Goal: Navigation & Orientation: Find specific page/section

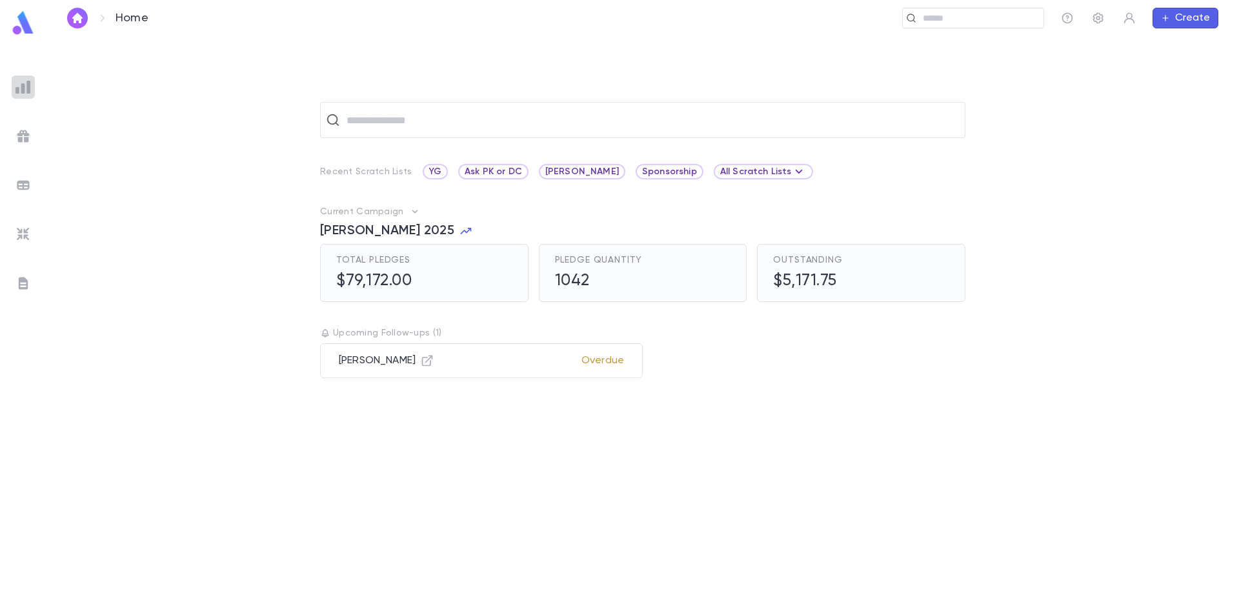
click at [29, 82] on img at bounding box center [22, 86] width 15 height 15
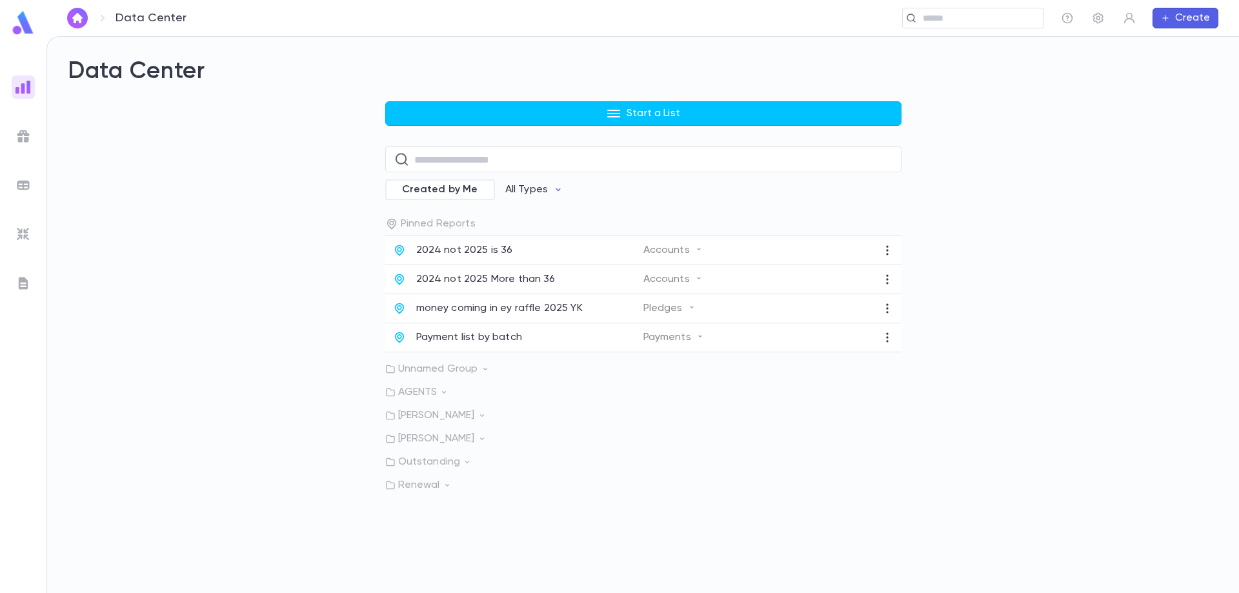
click at [30, 147] on ul at bounding box center [23, 331] width 46 height 523
click at [27, 142] on img at bounding box center [22, 135] width 15 height 15
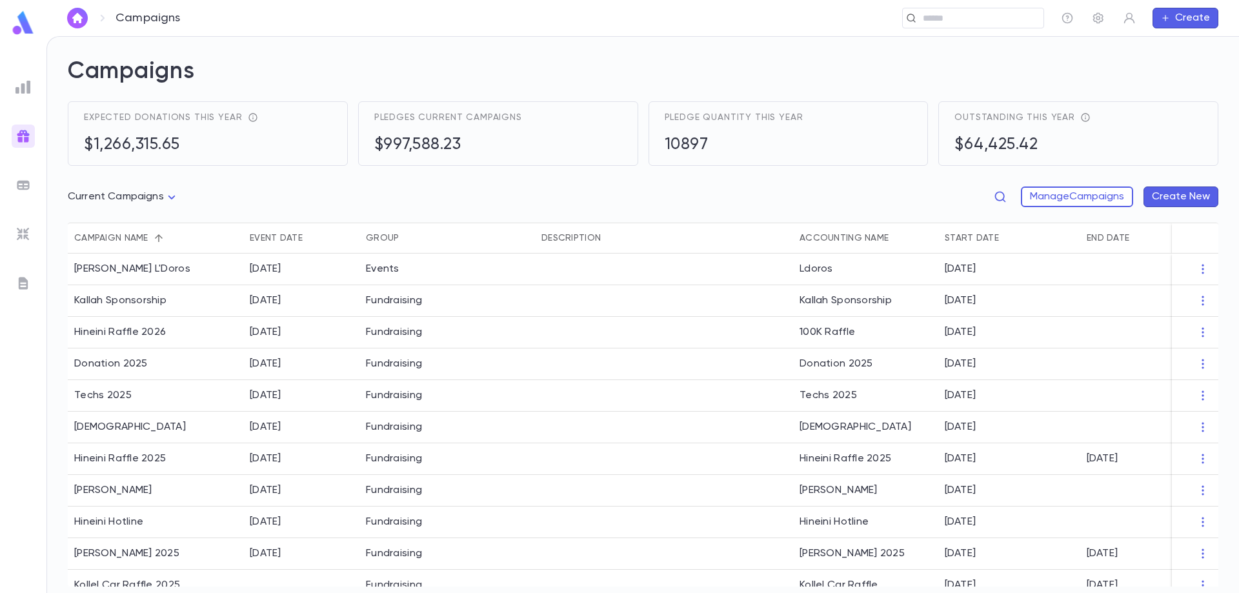
click at [25, 190] on img at bounding box center [22, 185] width 15 height 15
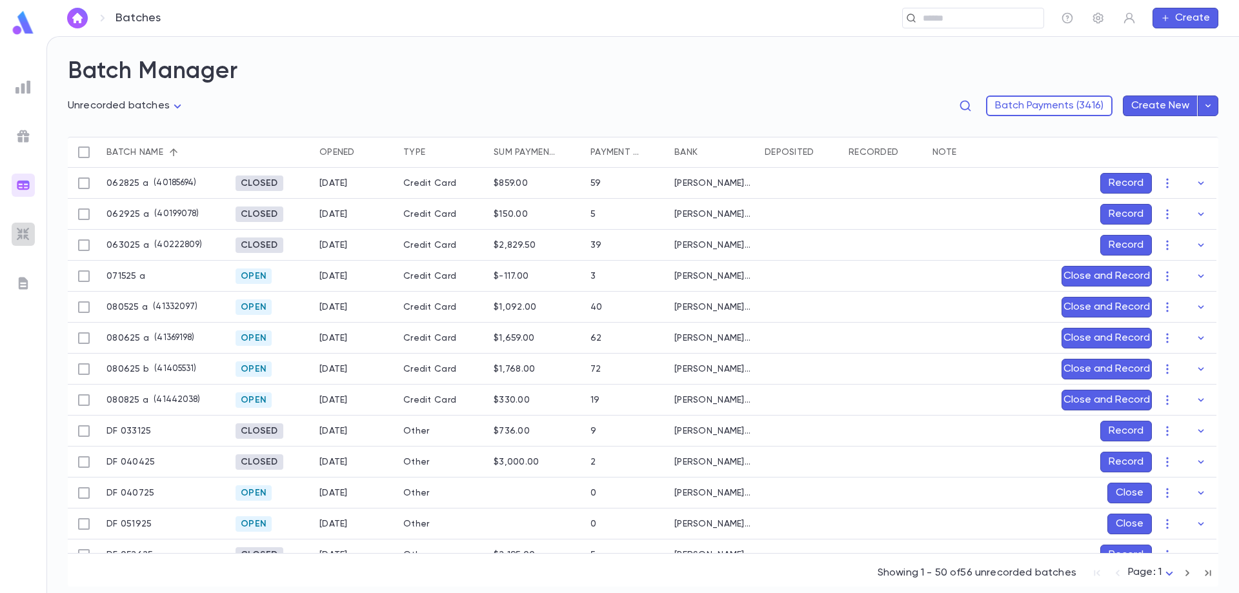
click at [20, 225] on div at bounding box center [23, 234] width 23 height 23
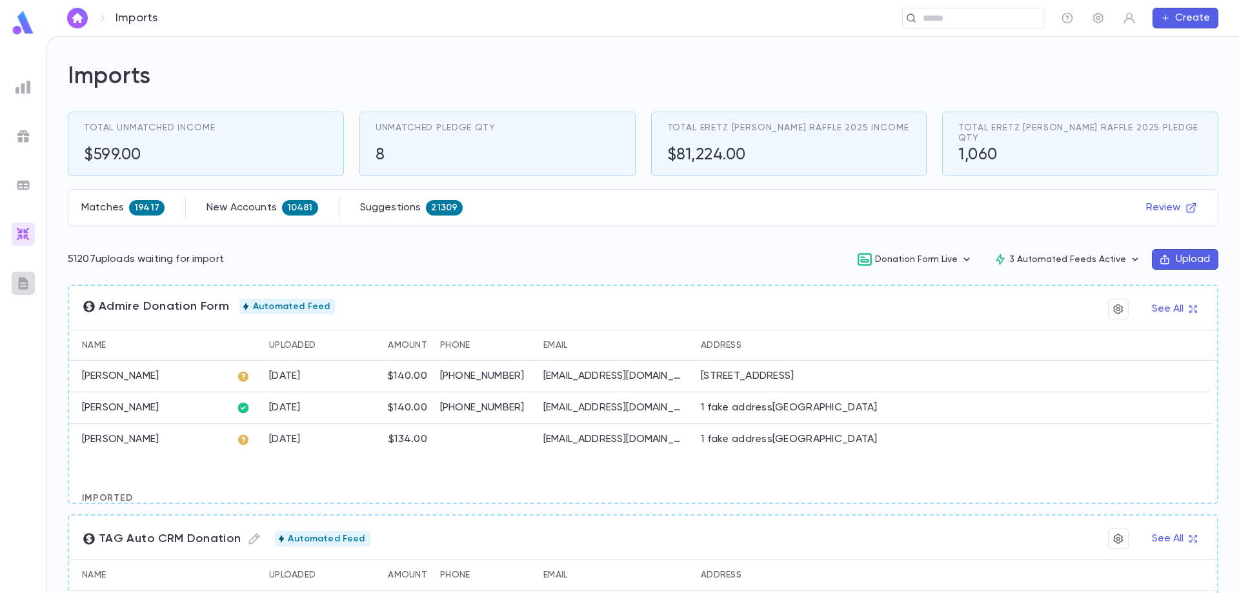
click at [17, 290] on div at bounding box center [23, 283] width 23 height 23
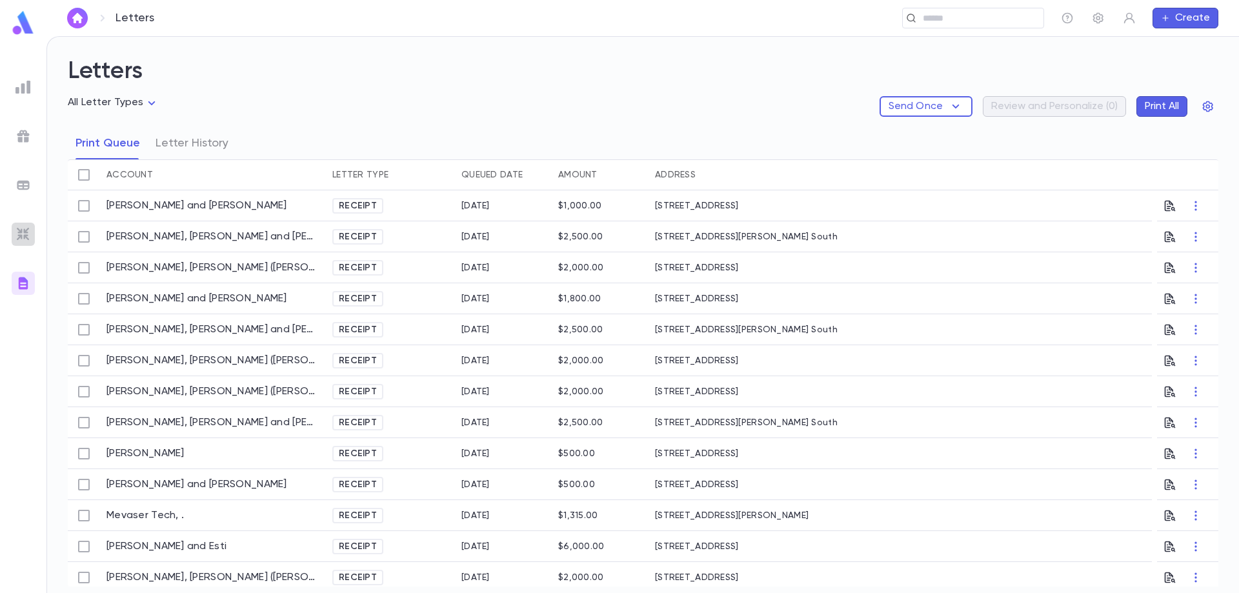
click at [19, 227] on img at bounding box center [22, 234] width 15 height 15
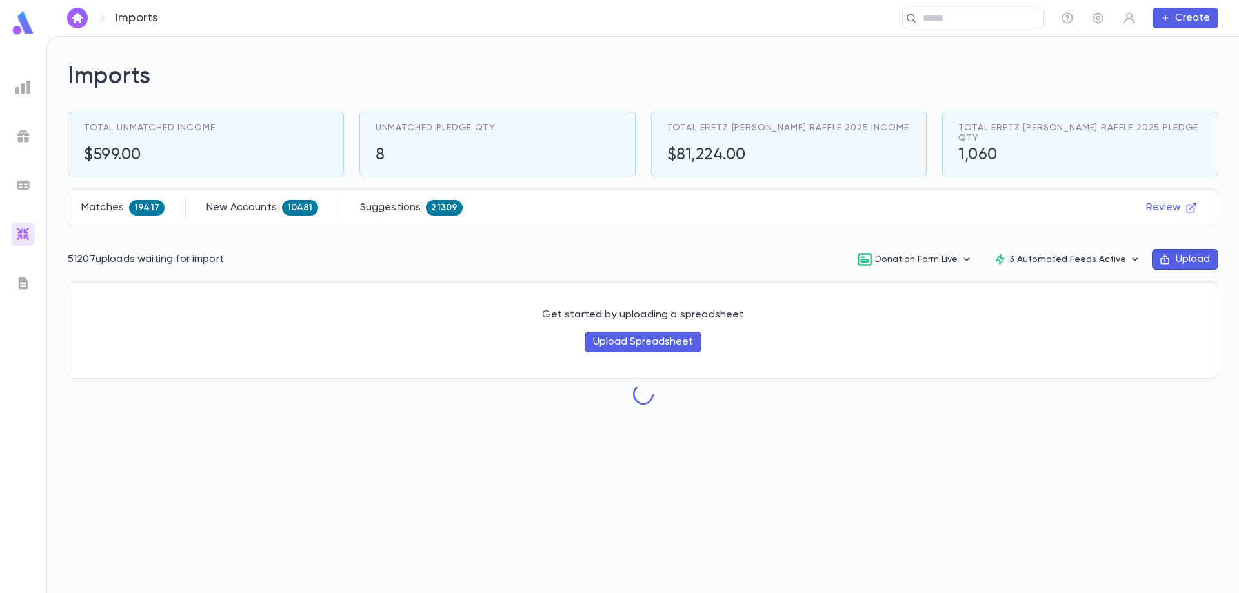
click at [23, 198] on ul at bounding box center [23, 331] width 46 height 523
click at [28, 190] on img at bounding box center [22, 185] width 15 height 15
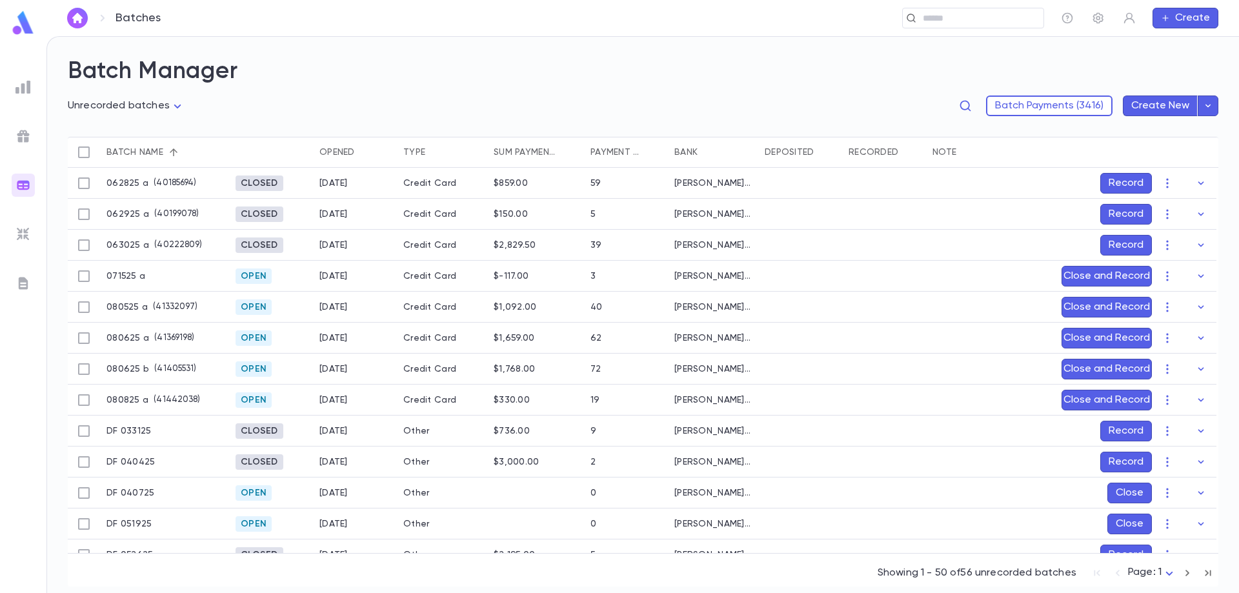
click at [1170, 21] on icon "button" at bounding box center [1165, 18] width 9 height 10
click at [1128, 14] on div at bounding box center [619, 296] width 1239 height 593
click at [1126, 17] on icon "button" at bounding box center [1129, 18] width 13 height 13
click at [1099, 16] on div at bounding box center [619, 296] width 1239 height 593
click at [1096, 23] on icon "button" at bounding box center [1098, 18] width 13 height 13
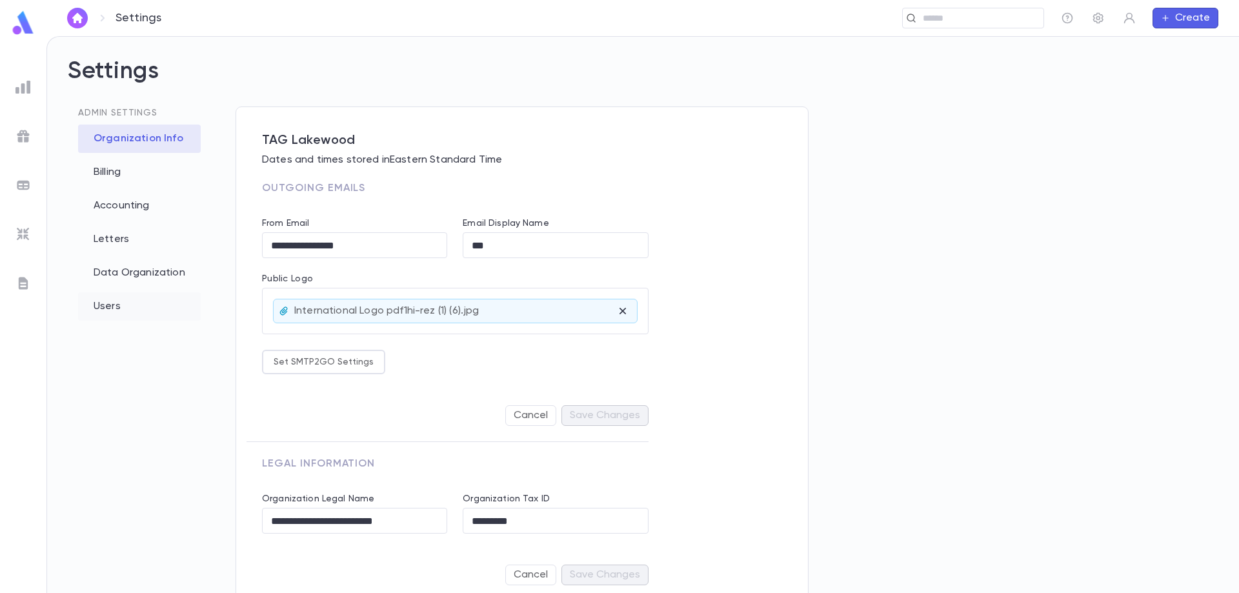
click at [117, 303] on div "Users" at bounding box center [139, 306] width 123 height 28
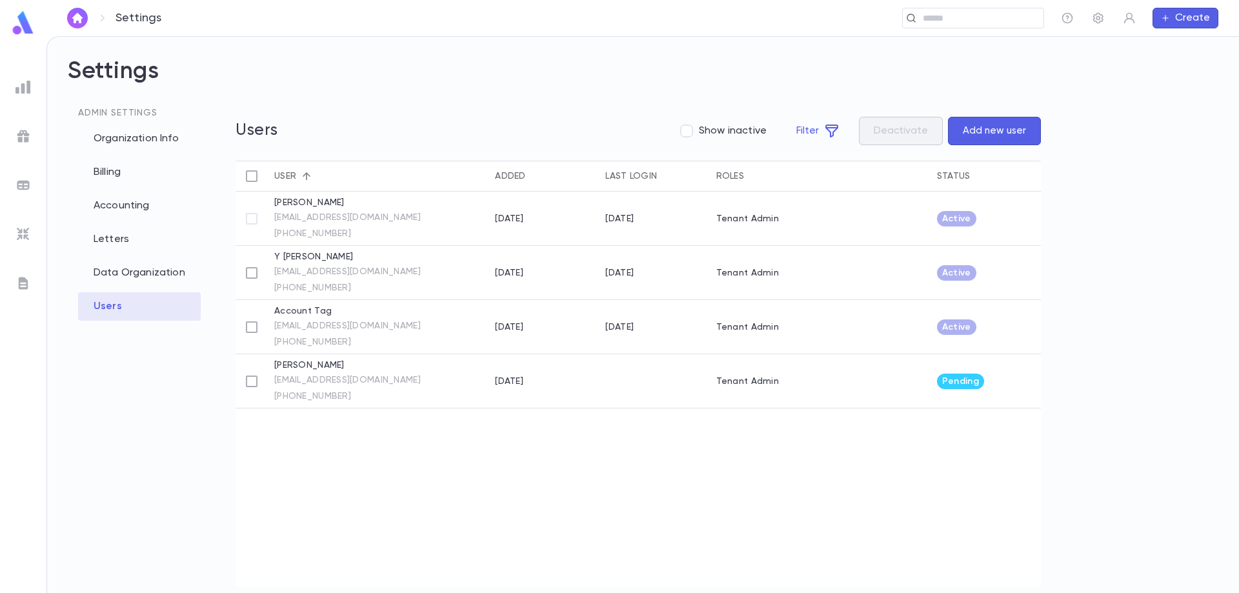
click at [989, 121] on button "Add new user" at bounding box center [994, 131] width 93 height 28
click at [155, 139] on div "Organization Info" at bounding box center [139, 139] width 123 height 28
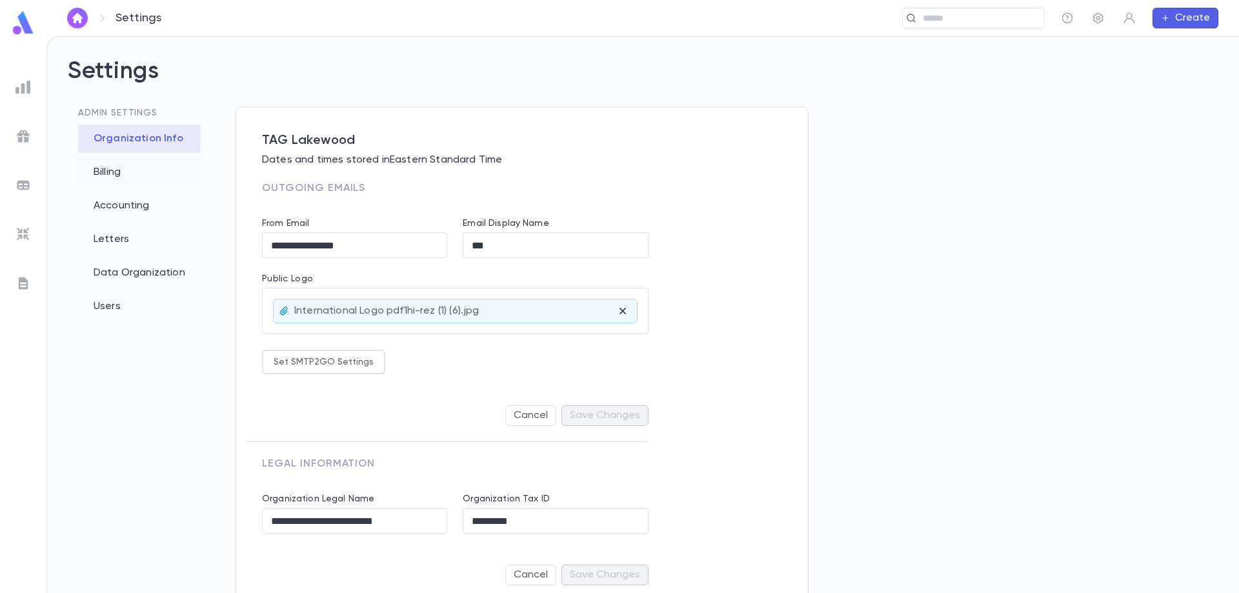
click at [122, 167] on div "Billing" at bounding box center [139, 172] width 123 height 28
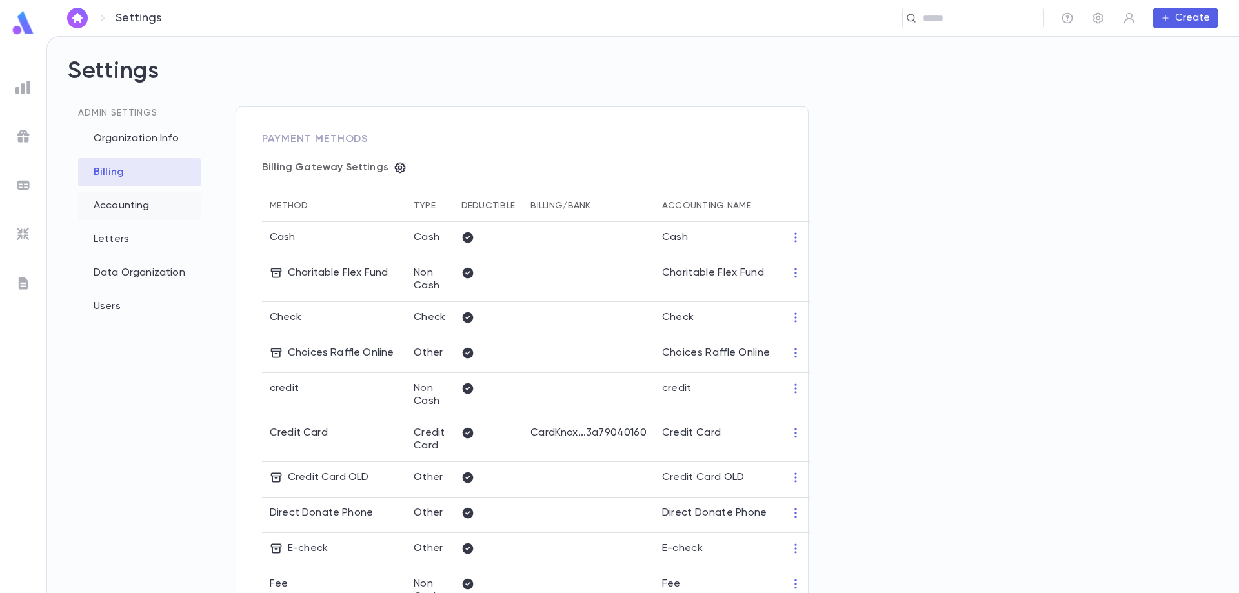
type input "**********"
click at [147, 147] on div "Organization Info" at bounding box center [139, 139] width 123 height 28
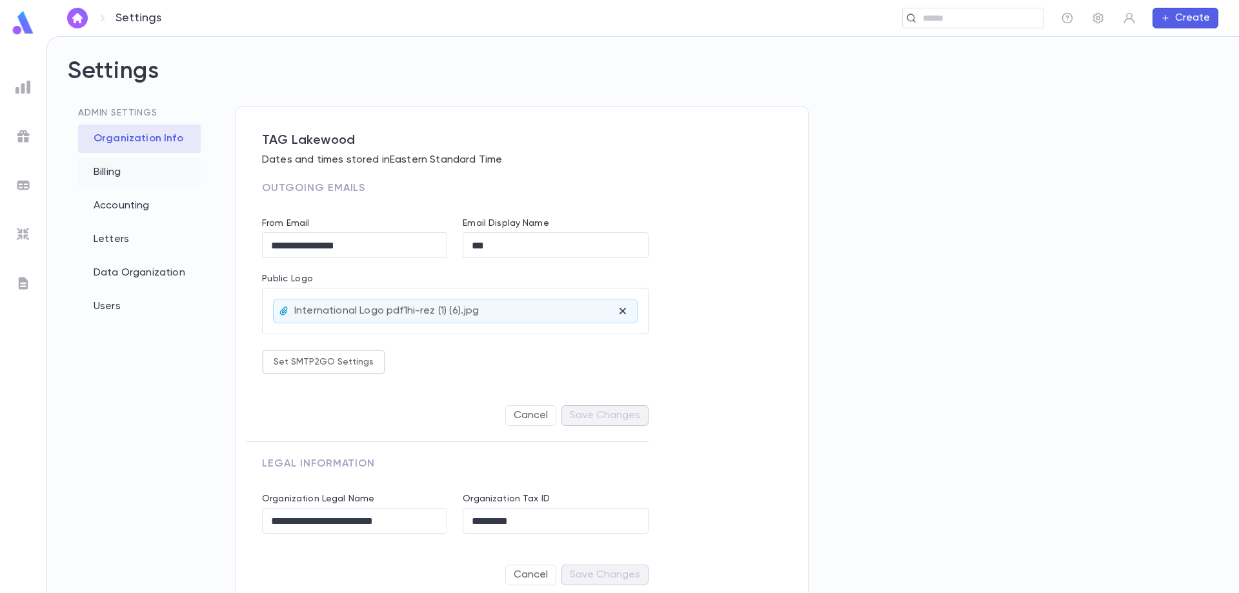
click at [147, 174] on div "Billing" at bounding box center [139, 172] width 123 height 28
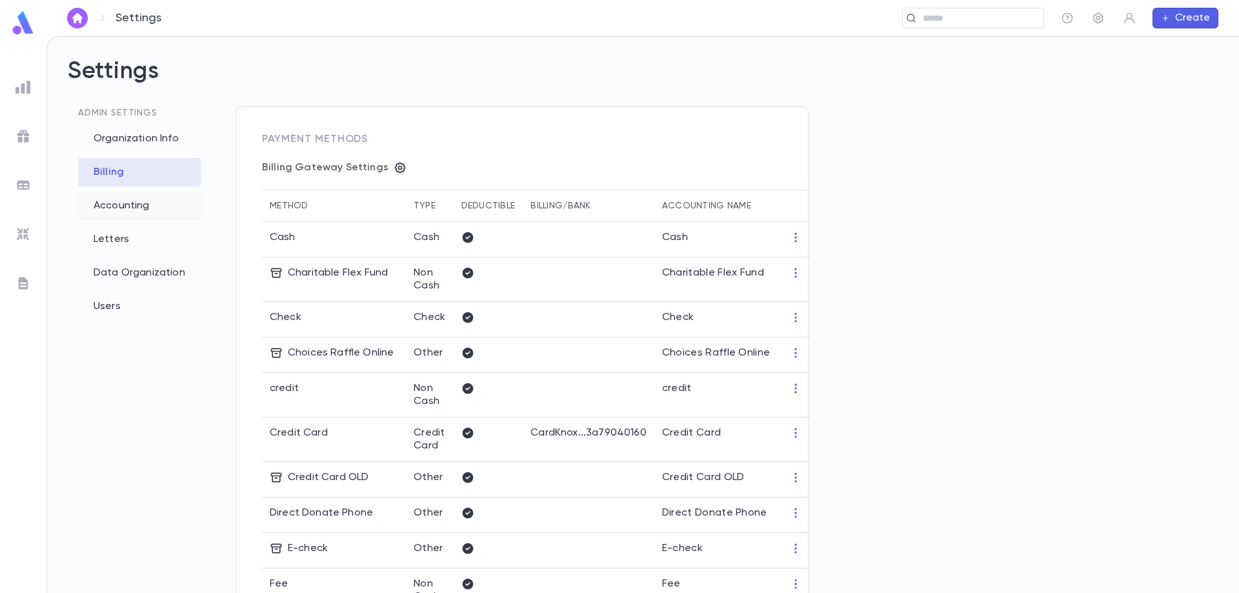
click at [121, 216] on div "Accounting" at bounding box center [139, 206] width 123 height 28
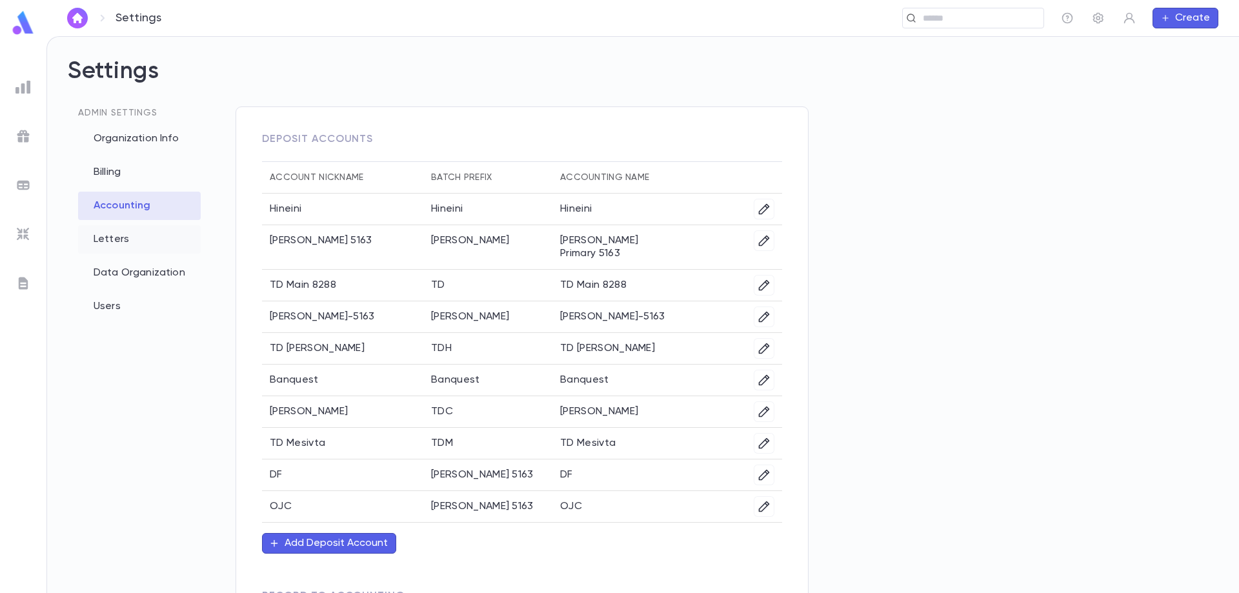
click at [125, 234] on div "Letters" at bounding box center [139, 239] width 123 height 28
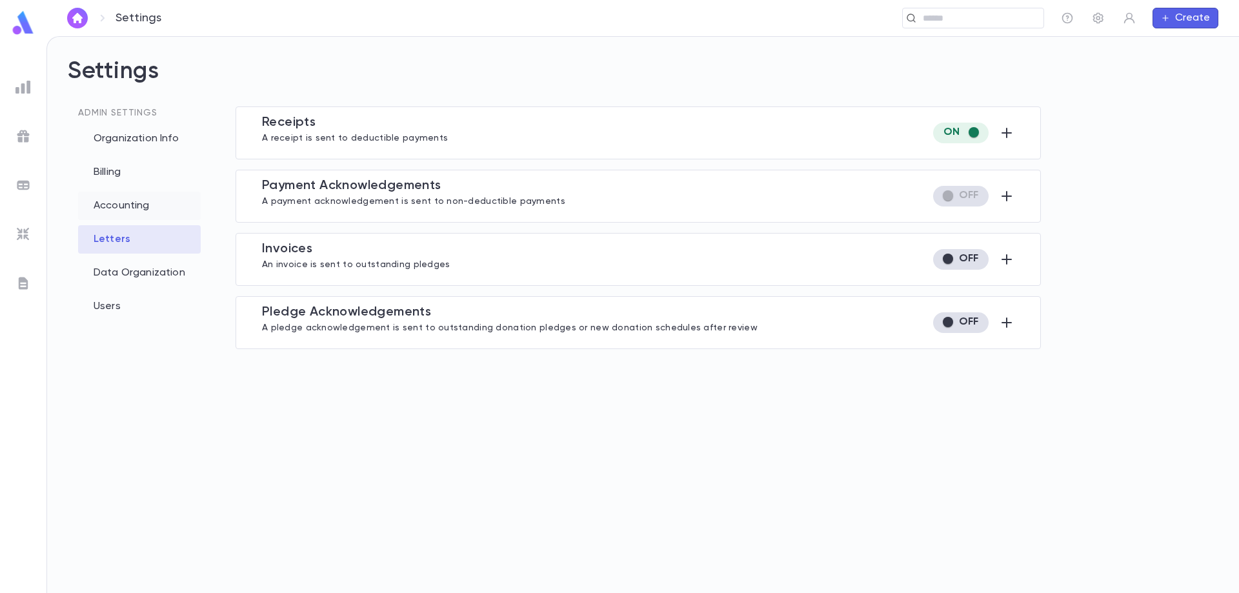
click at [130, 210] on div "Accounting" at bounding box center [139, 206] width 123 height 28
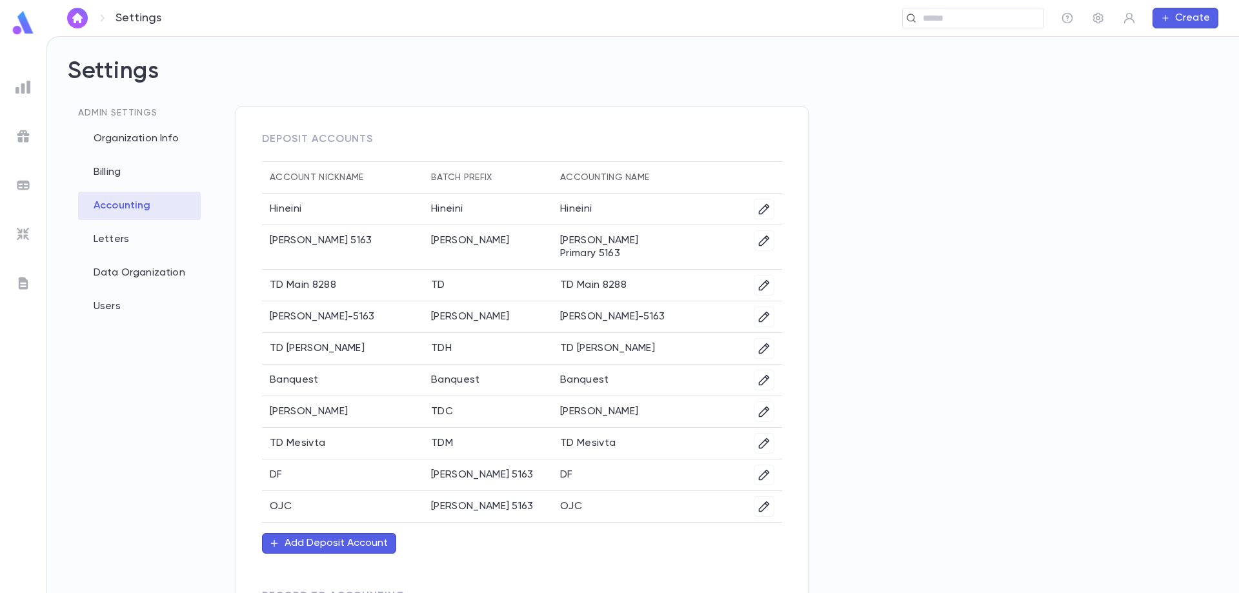
click at [125, 258] on div "Admin Settings Organization Info Billing Accounting Letters Data Organization U…" at bounding box center [139, 201] width 123 height 240
click at [124, 268] on div "Data Organization" at bounding box center [139, 273] width 123 height 28
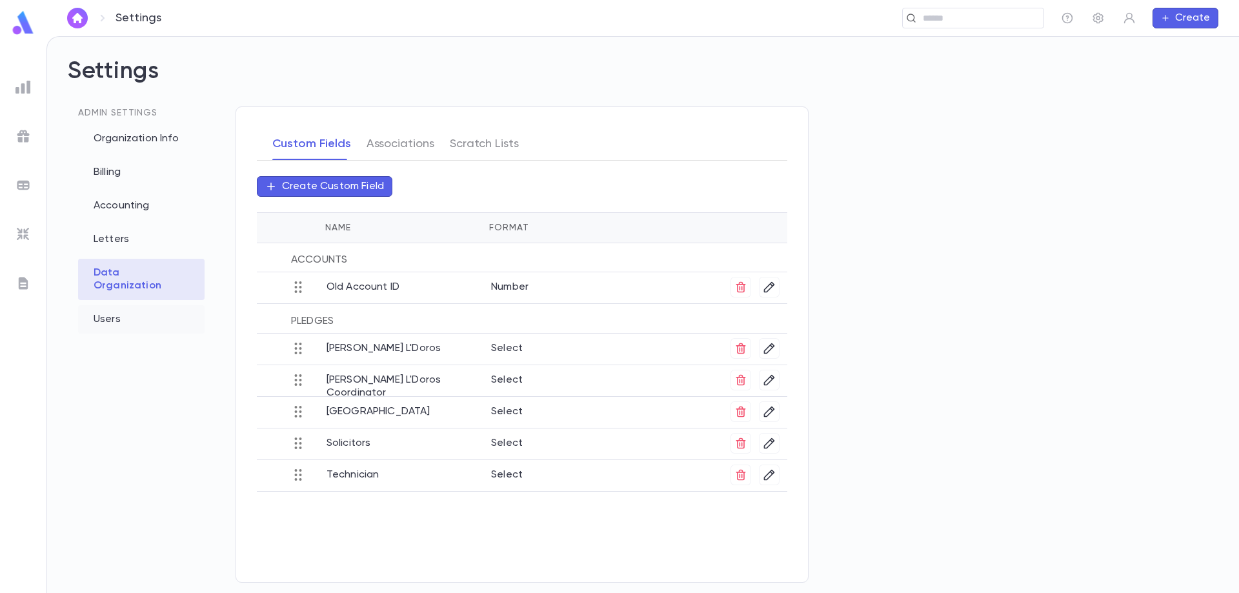
click at [118, 307] on div "Users" at bounding box center [141, 319] width 127 height 28
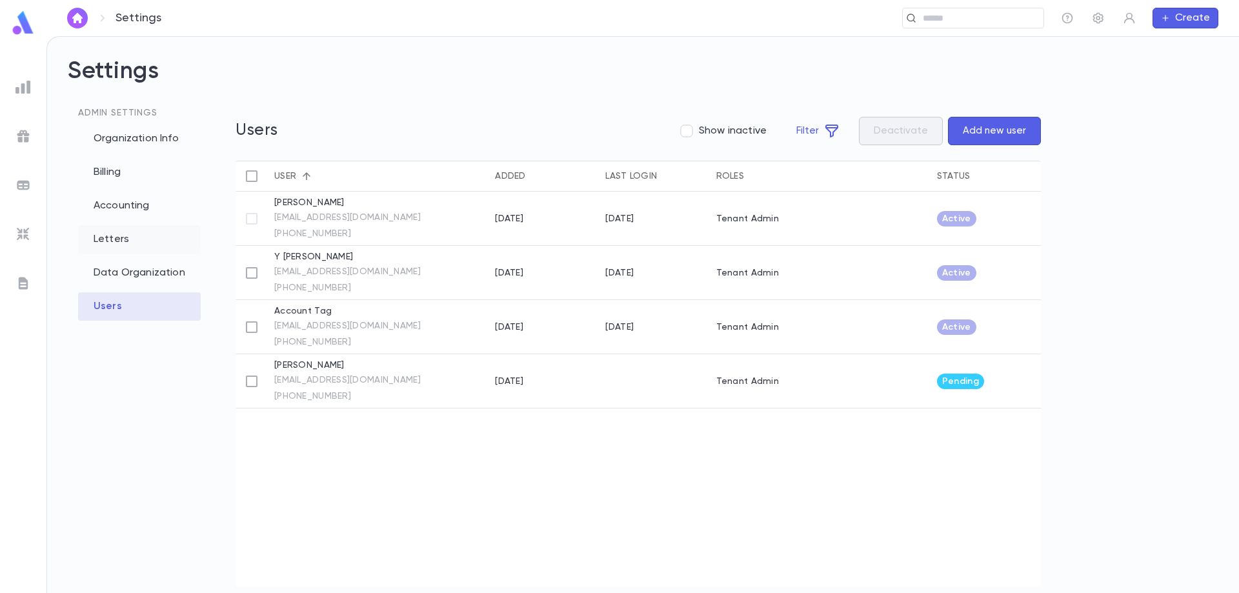
click at [119, 246] on div "Letters" at bounding box center [139, 239] width 123 height 28
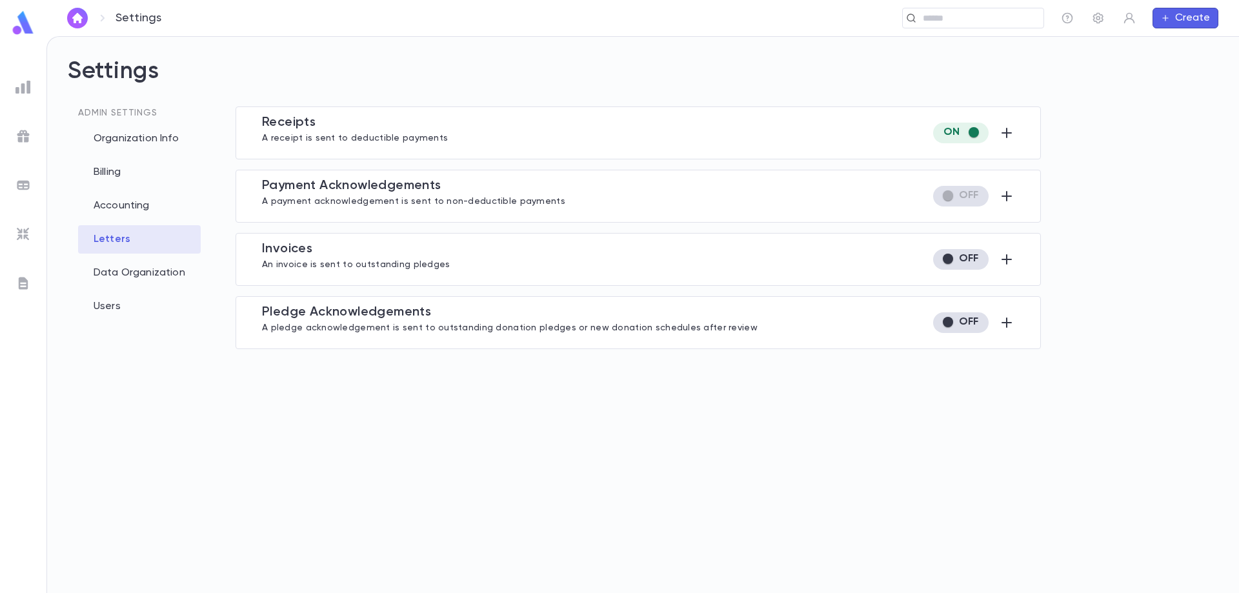
click at [89, 12] on div "Settings" at bounding box center [117, 18] width 101 height 21
click at [75, 27] on button "button" at bounding box center [77, 18] width 21 height 21
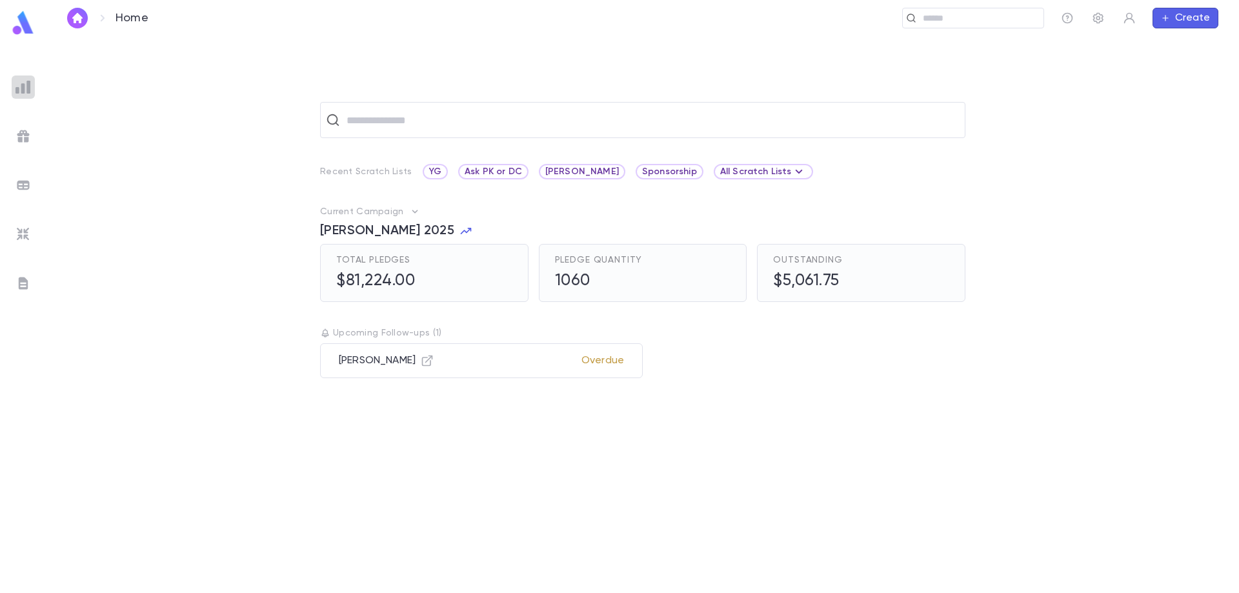
click at [34, 87] on div at bounding box center [23, 87] width 23 height 23
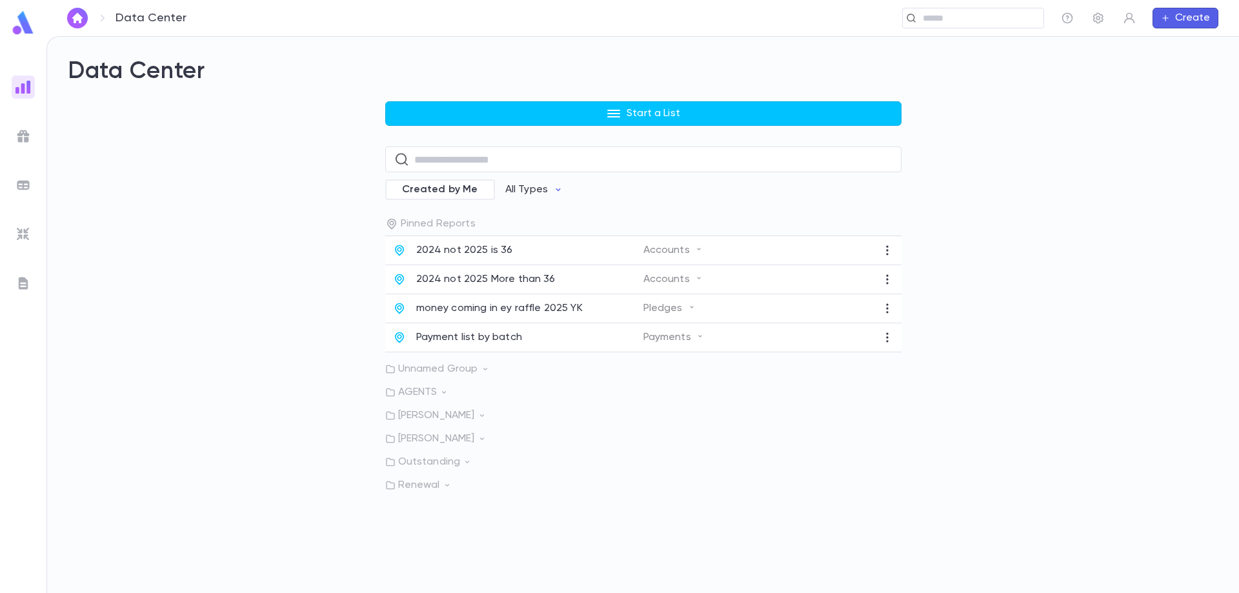
click at [33, 143] on div at bounding box center [23, 136] width 23 height 23
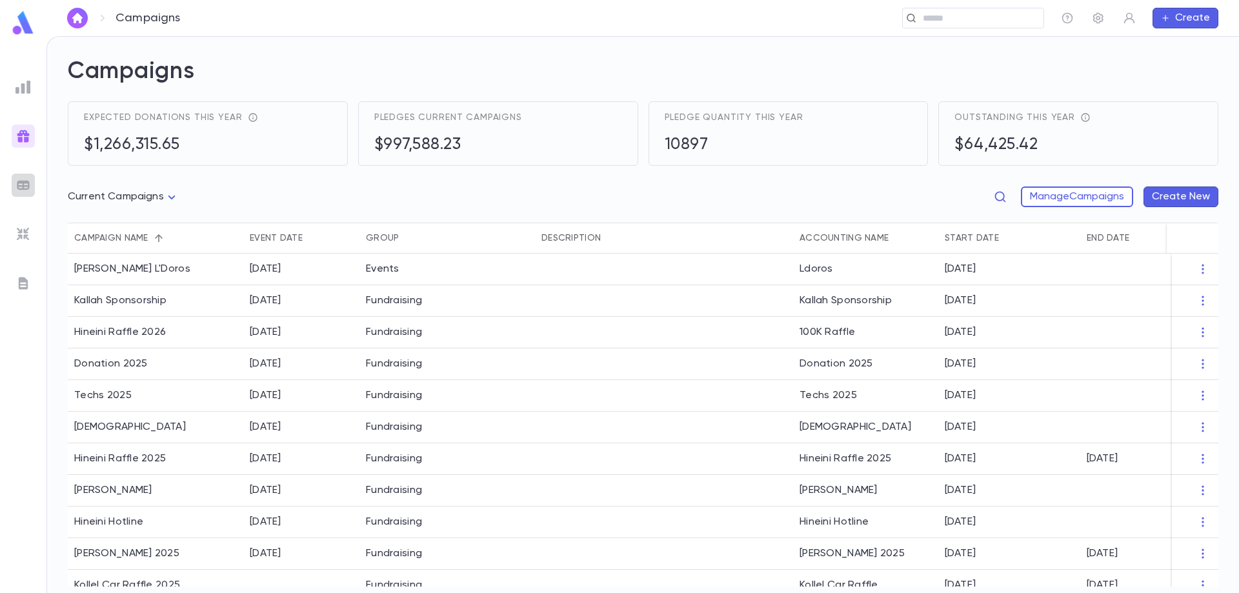
click at [27, 187] on img at bounding box center [22, 185] width 15 height 15
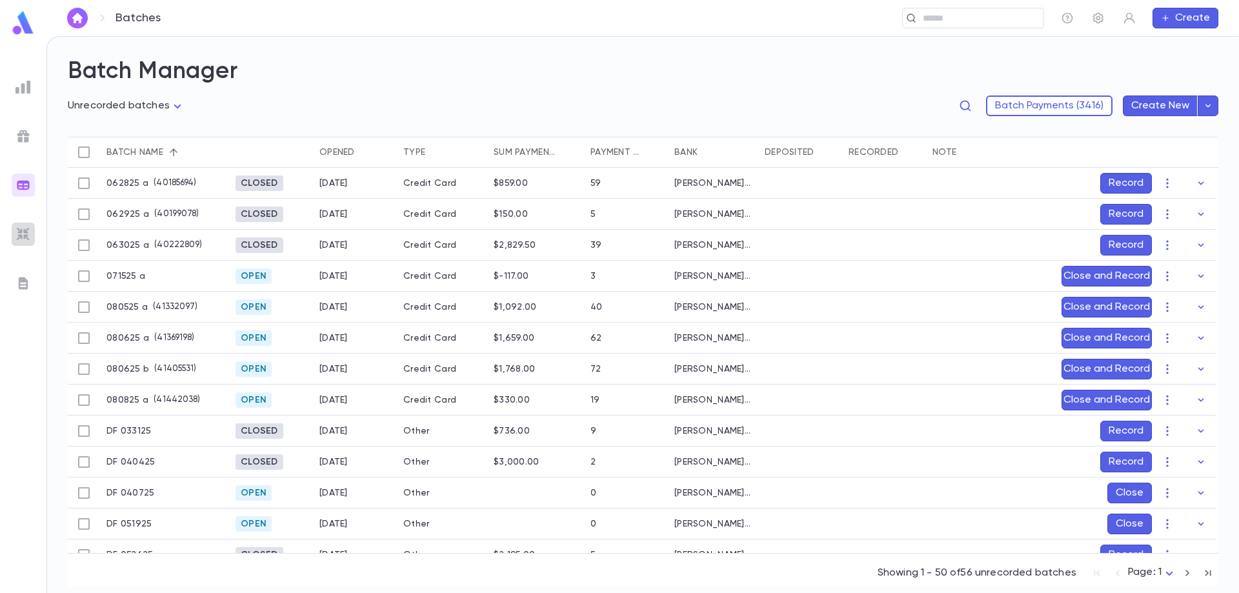
click at [17, 223] on div at bounding box center [23, 234] width 23 height 23
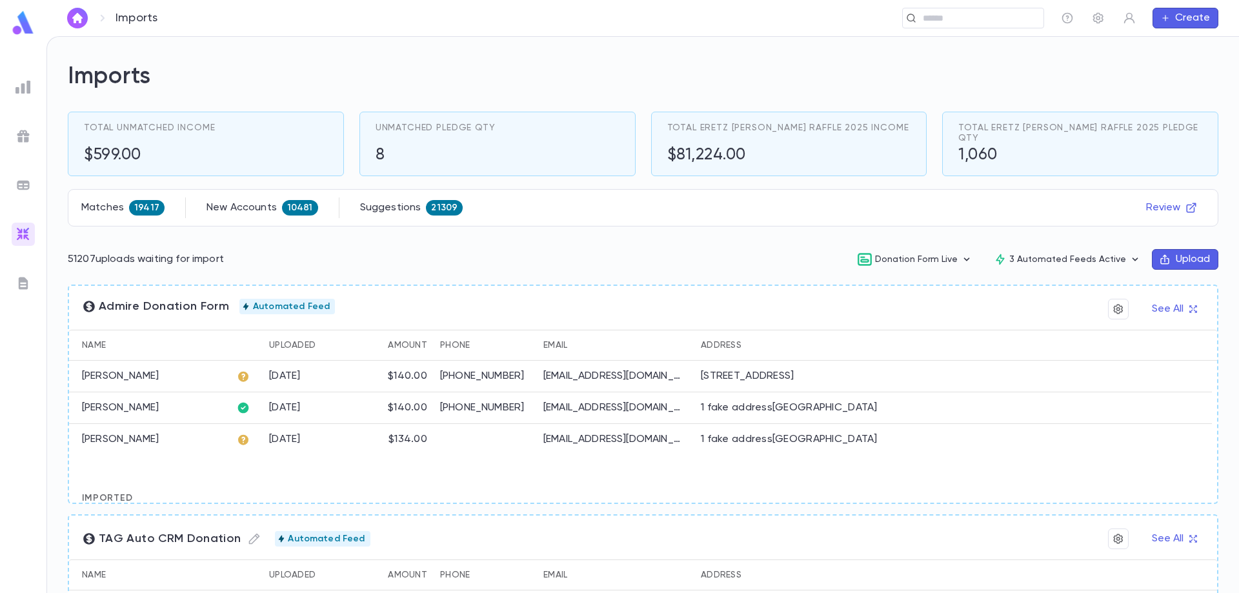
click at [17, 267] on ul at bounding box center [23, 331] width 46 height 523
click at [17, 278] on img at bounding box center [22, 283] width 15 height 15
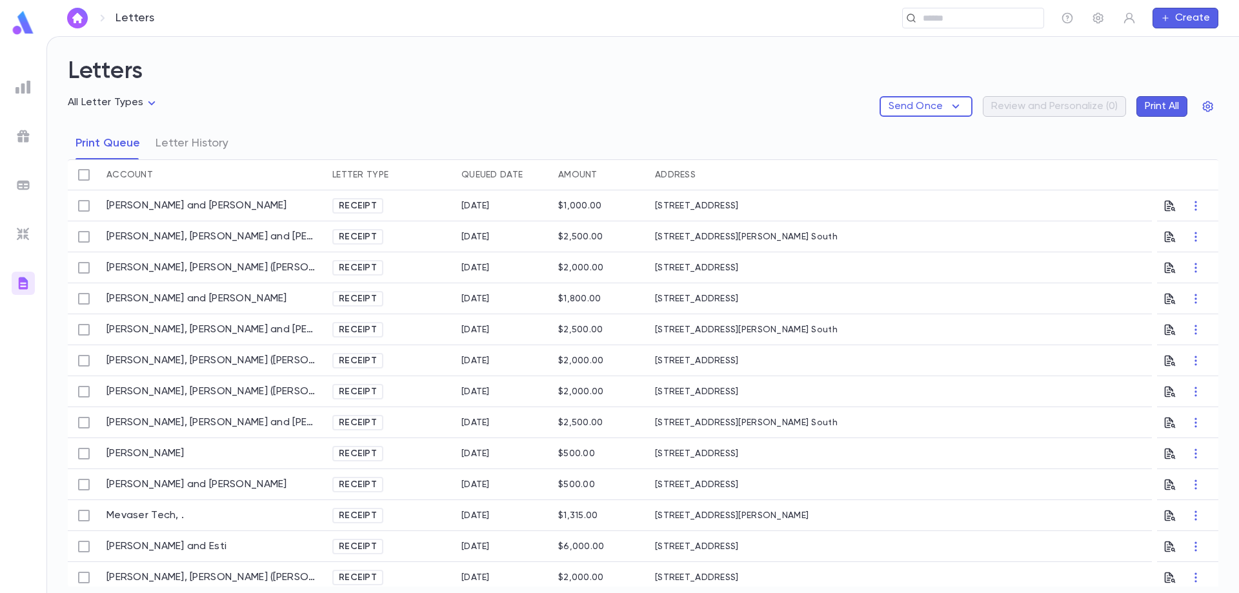
click at [12, 79] on div at bounding box center [23, 87] width 23 height 23
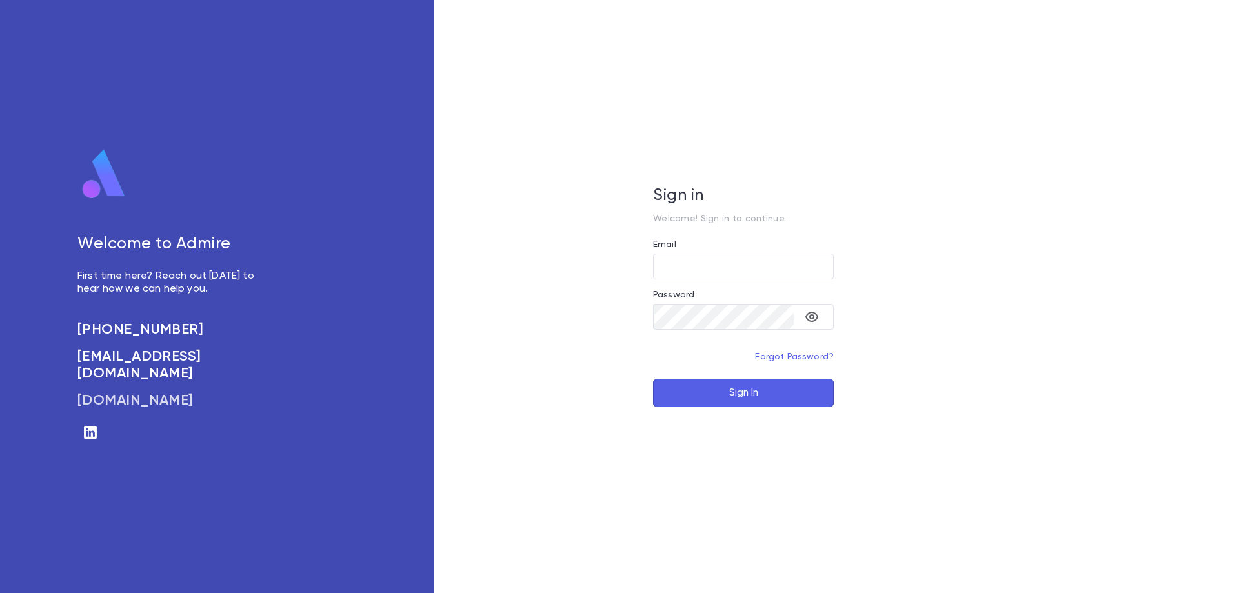
click at [106, 394] on h6 "admirepro.com" at bounding box center [172, 400] width 191 height 17
